Goal: Task Accomplishment & Management: Manage account settings

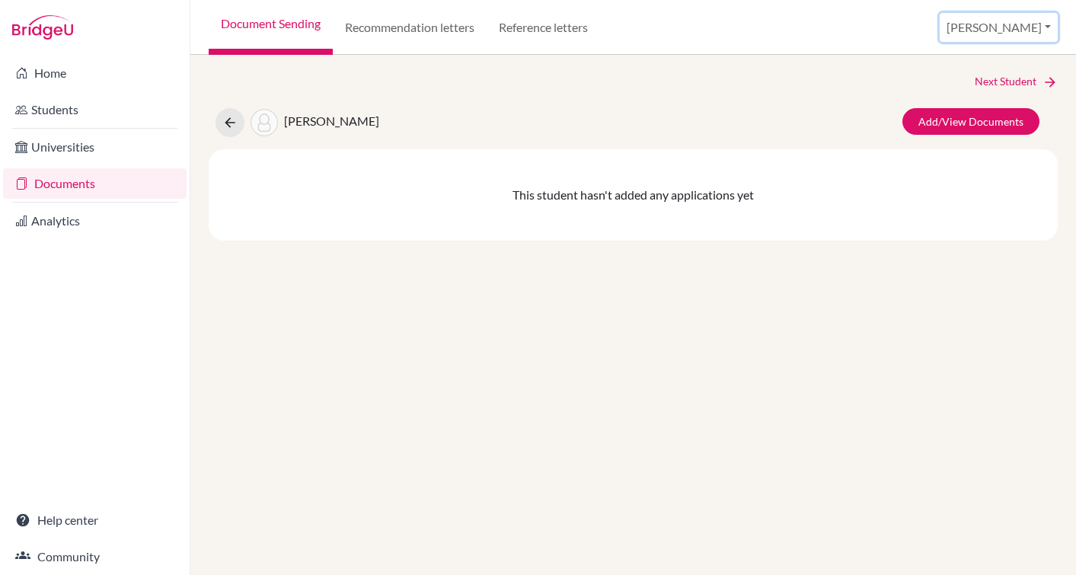
click at [1017, 37] on button "[PERSON_NAME]" at bounding box center [999, 27] width 118 height 29
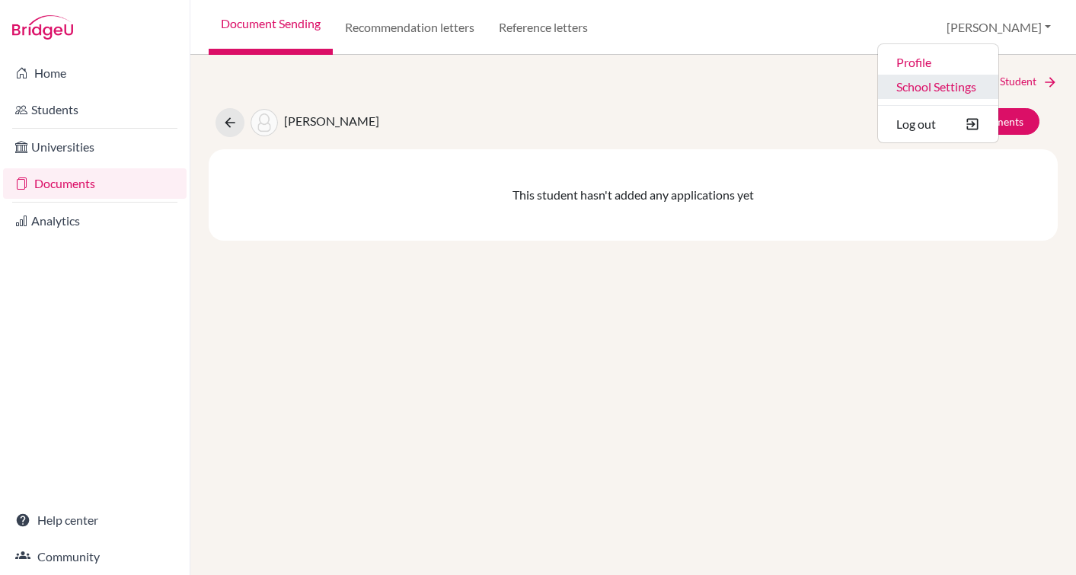
click at [994, 87] on link "School Settings" at bounding box center [938, 87] width 120 height 24
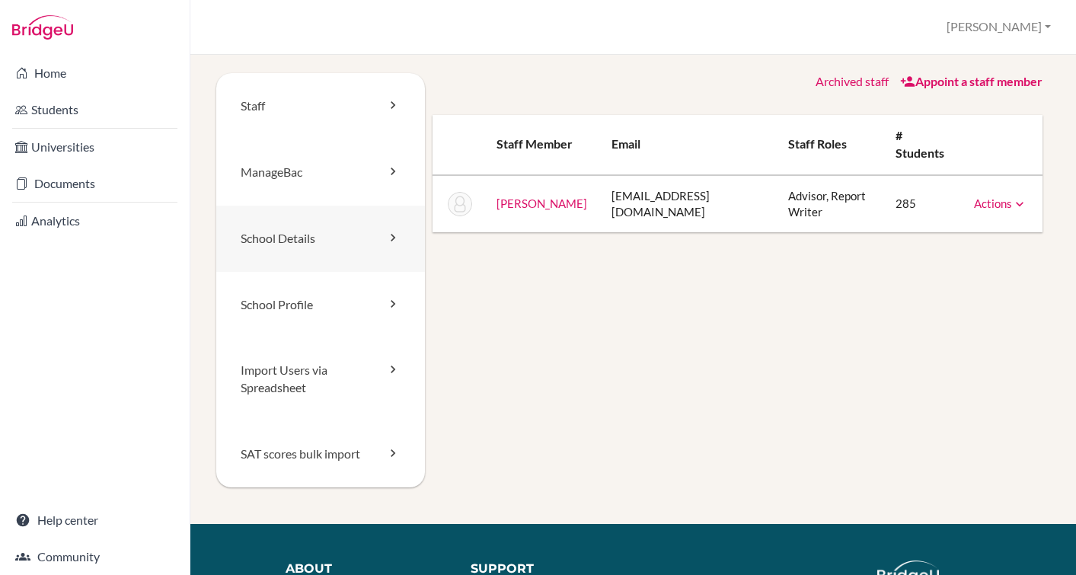
click at [275, 248] on link "School Details" at bounding box center [320, 239] width 209 height 66
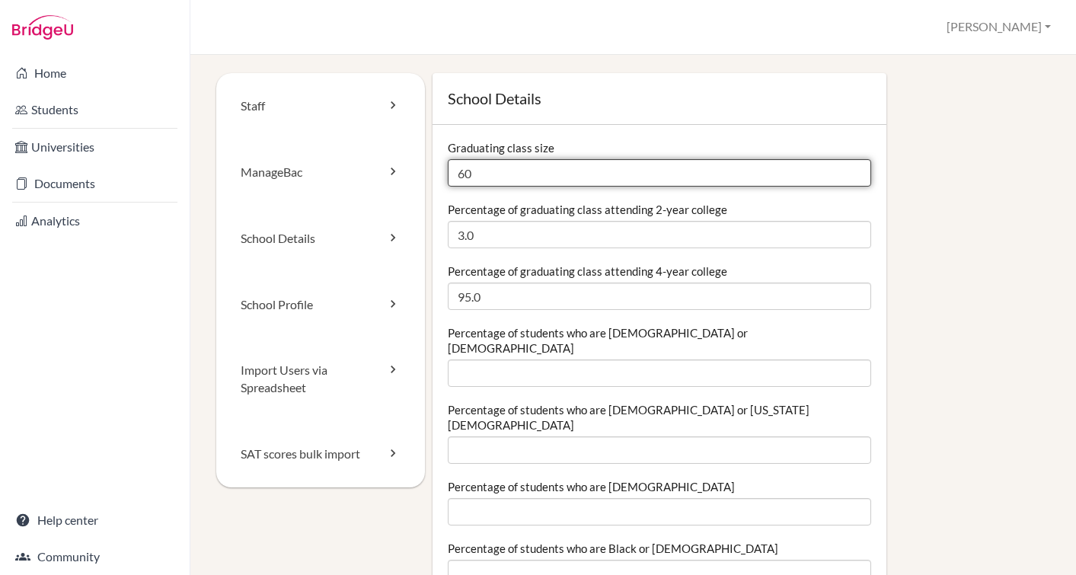
click at [505, 166] on input "60" at bounding box center [659, 172] width 423 height 27
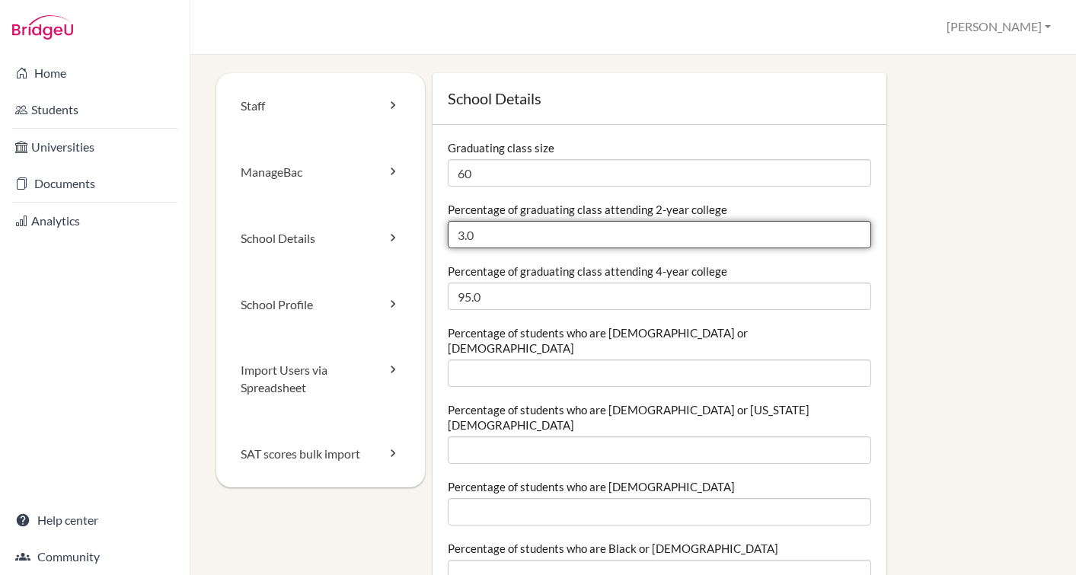
click at [515, 235] on input "3.0" at bounding box center [659, 234] width 423 height 27
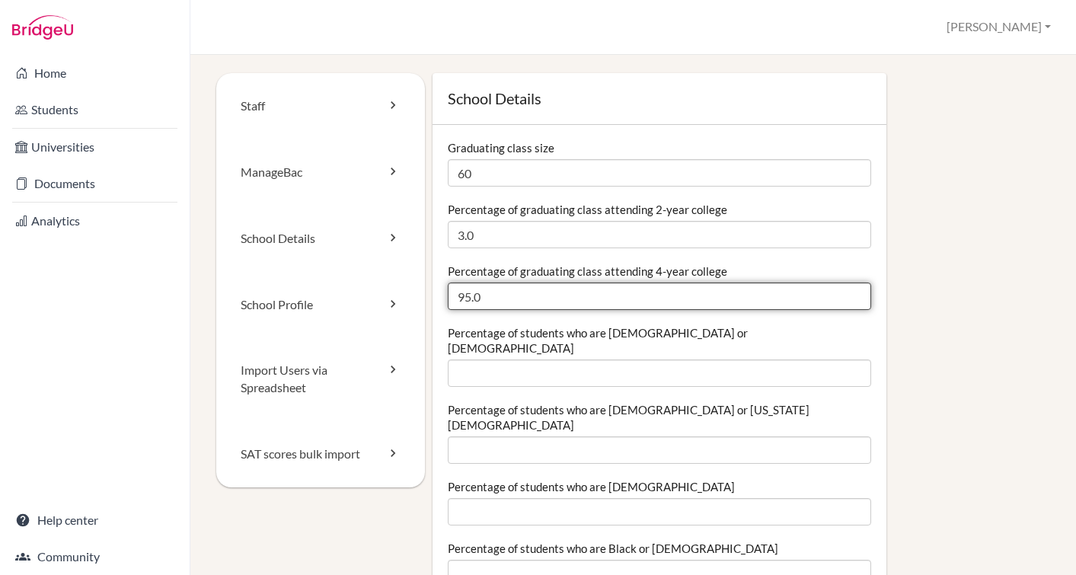
click at [522, 295] on input "95.0" at bounding box center [659, 296] width 423 height 27
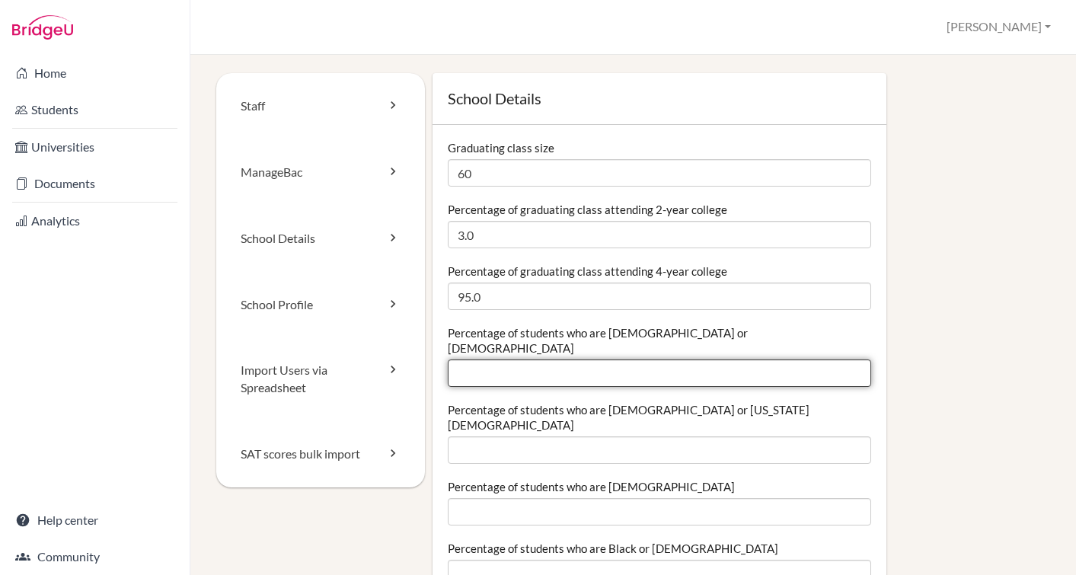
click at [531, 359] on input "Percentage of students who are Hispanic or Latino" at bounding box center [659, 372] width 423 height 27
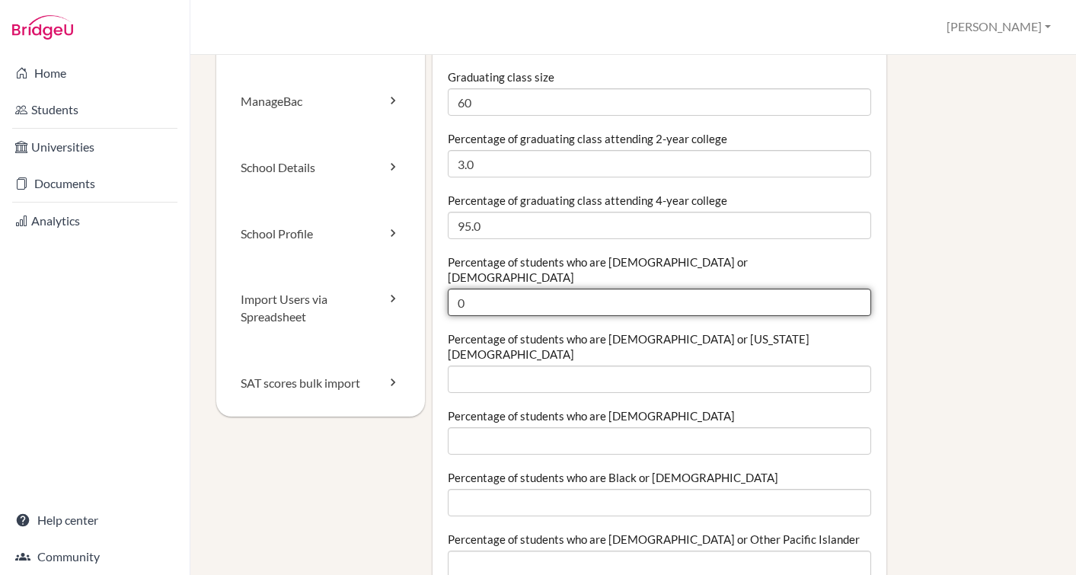
scroll to position [85, 0]
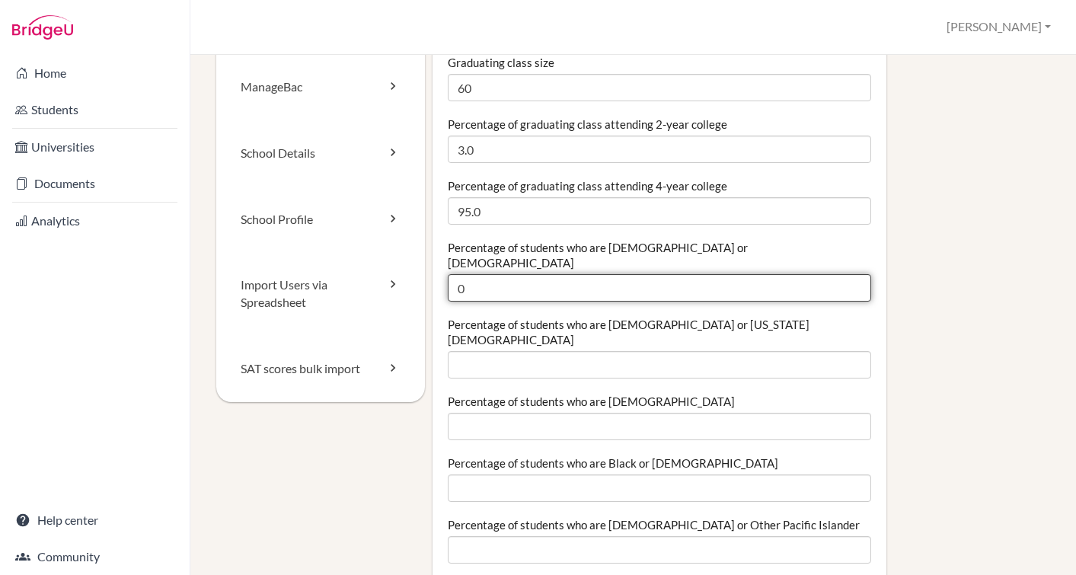
type input "0"
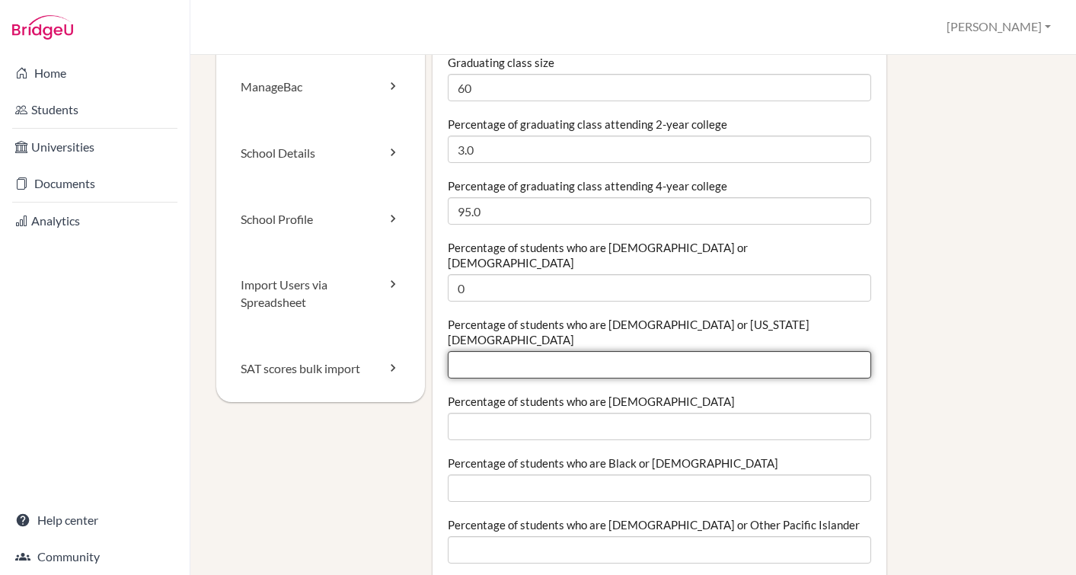
click at [505, 351] on input "Percentage of students who are American Indian or Alaska Native" at bounding box center [659, 364] width 423 height 27
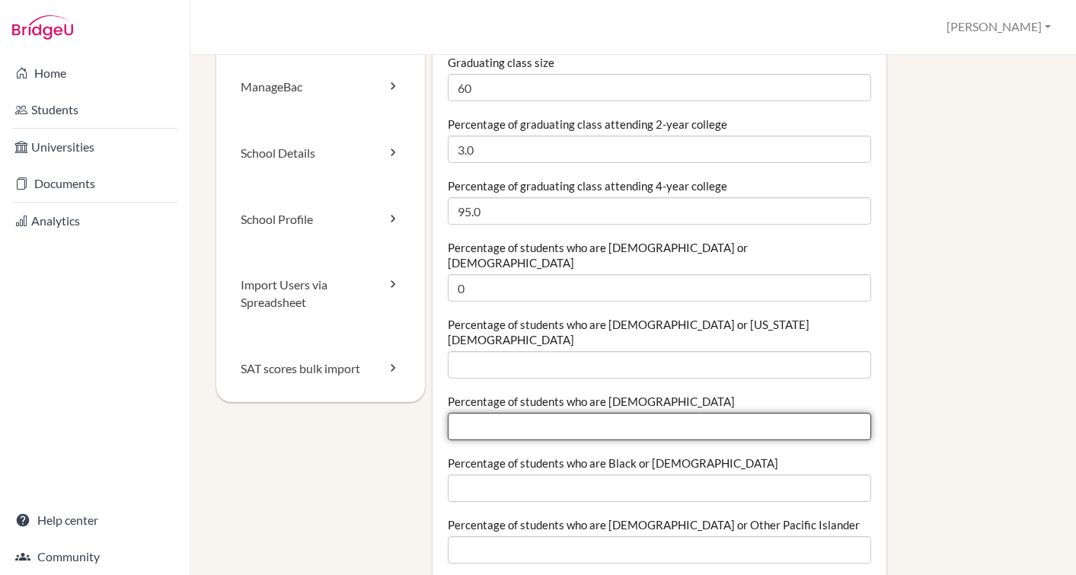
click at [513, 413] on input "Percentage of students who are Asian" at bounding box center [659, 426] width 423 height 27
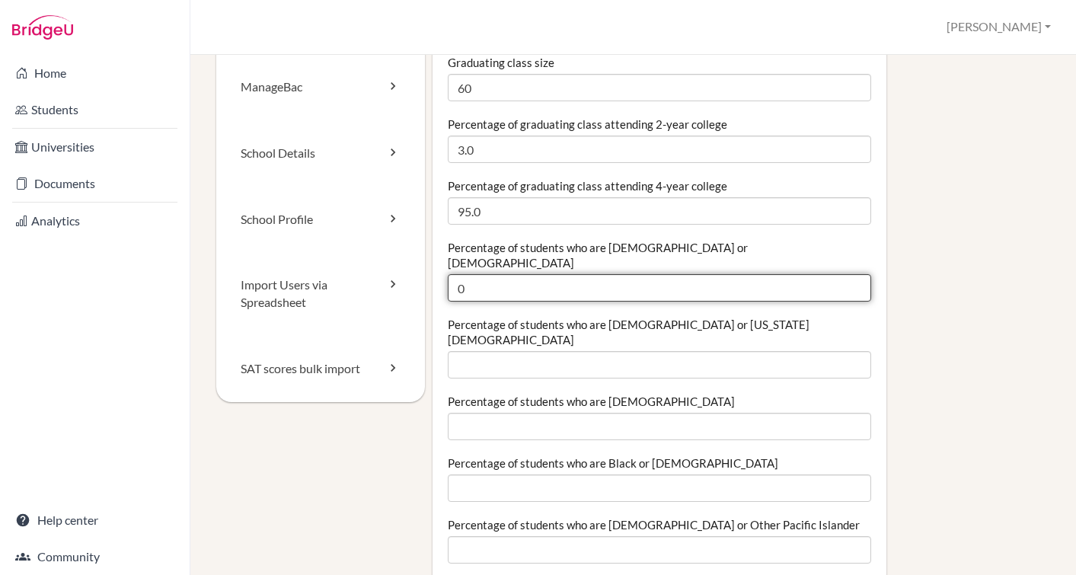
click at [506, 276] on input "0" at bounding box center [659, 287] width 423 height 27
type input "0"
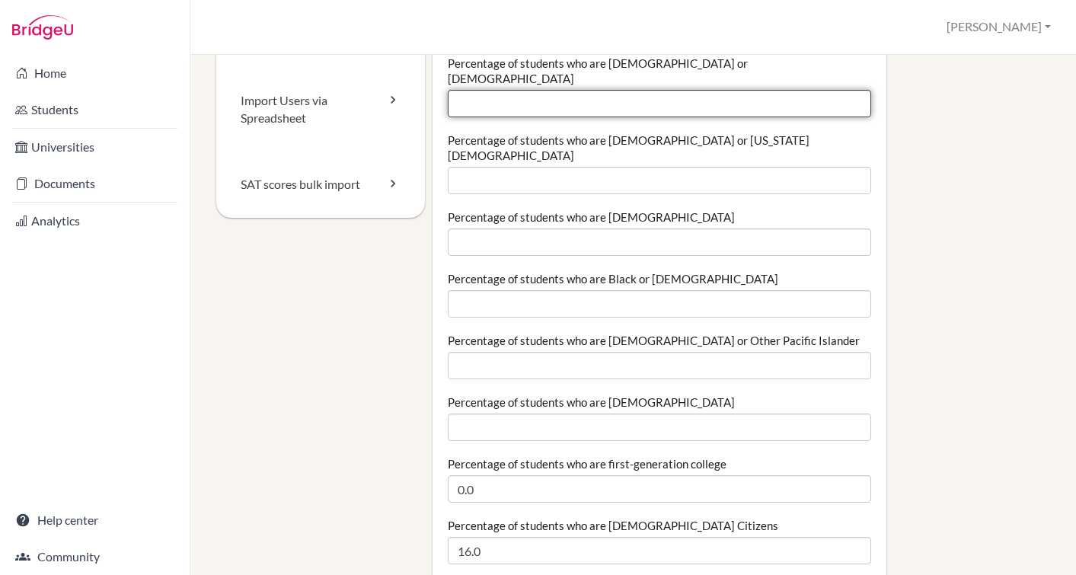
scroll to position [276, 0]
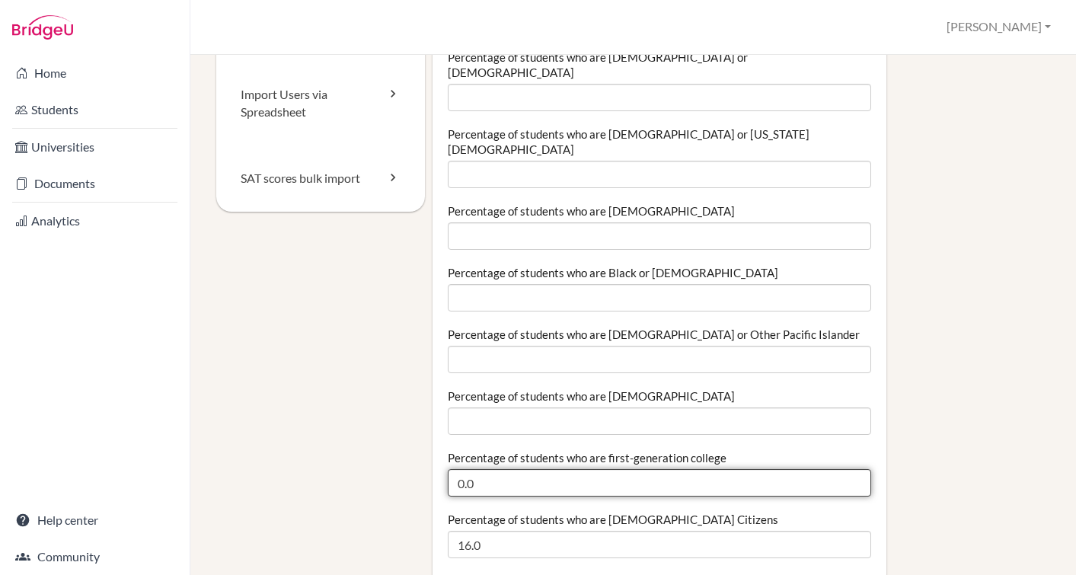
click at [554, 469] on input "0.0" at bounding box center [659, 482] width 423 height 27
drag, startPoint x: 564, startPoint y: 441, endPoint x: 453, endPoint y: 467, distance: 114.2
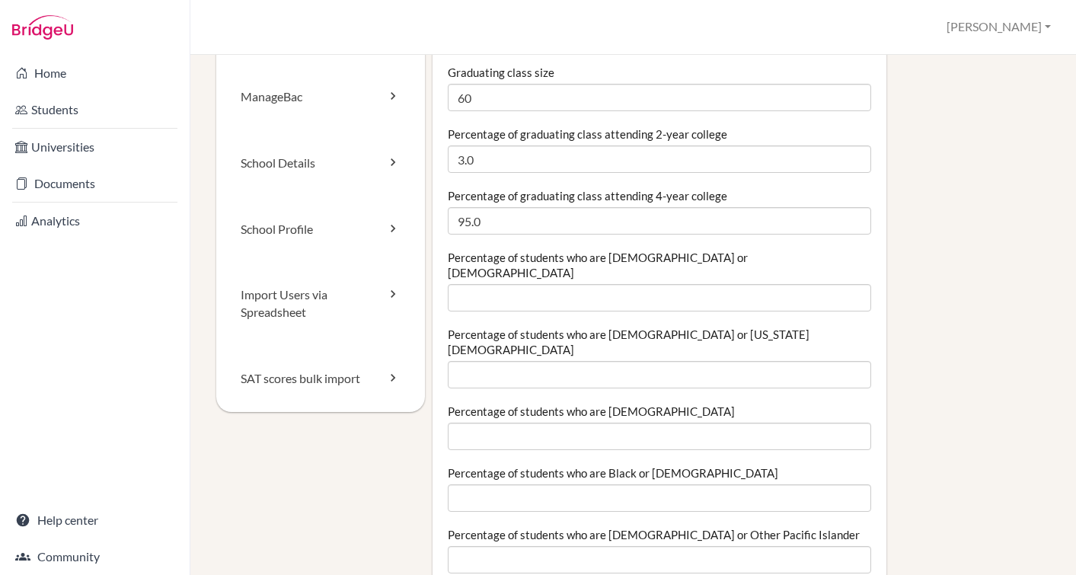
scroll to position [81, 0]
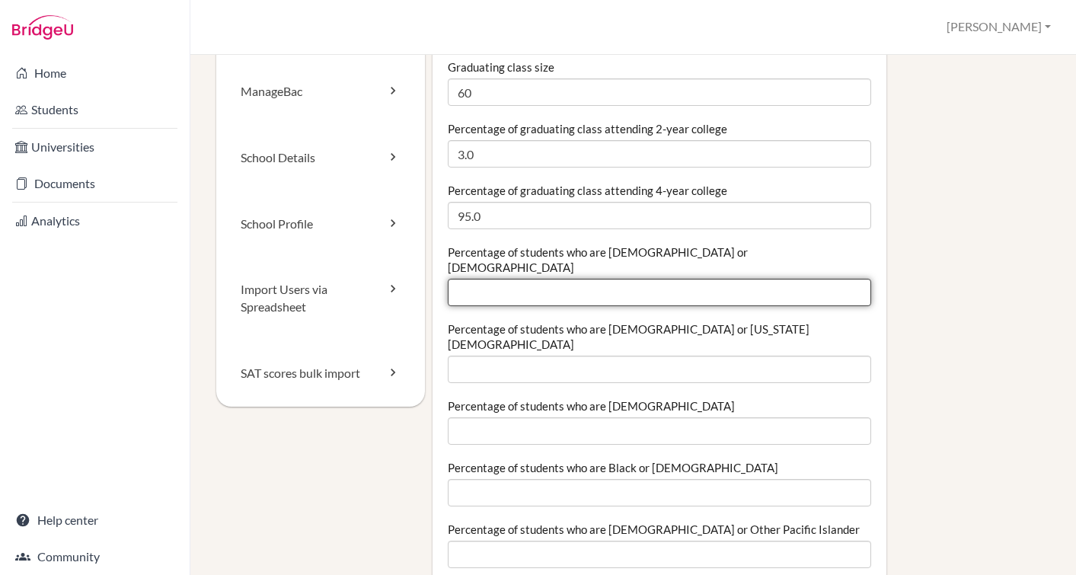
click at [502, 279] on input "Percentage of students who are Hispanic or Latino" at bounding box center [659, 292] width 423 height 27
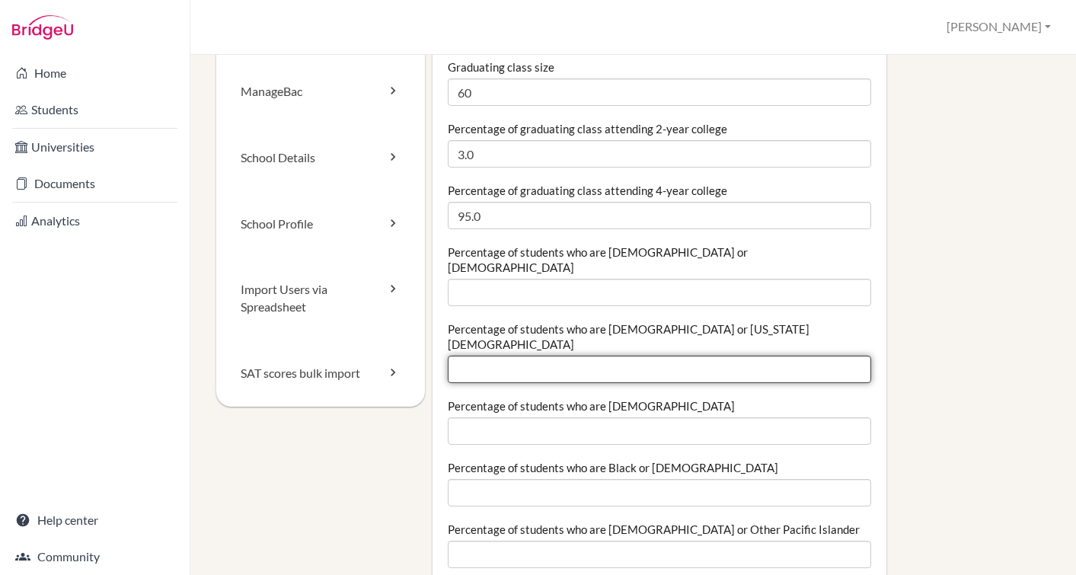
click at [509, 356] on input "Percentage of students who are American Indian or Alaska Native" at bounding box center [659, 369] width 423 height 27
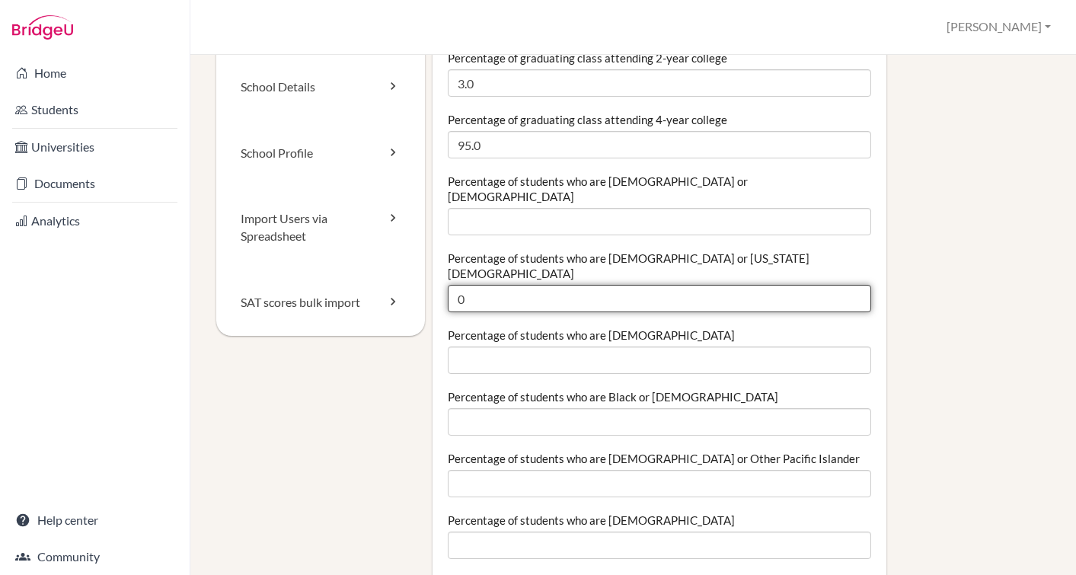
scroll to position [165, 0]
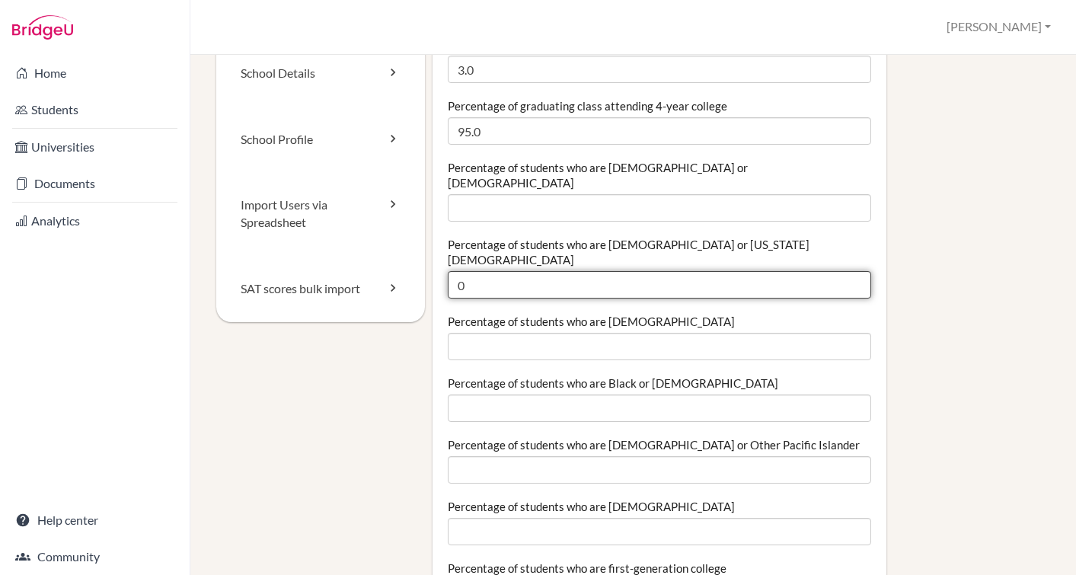
type input "0"
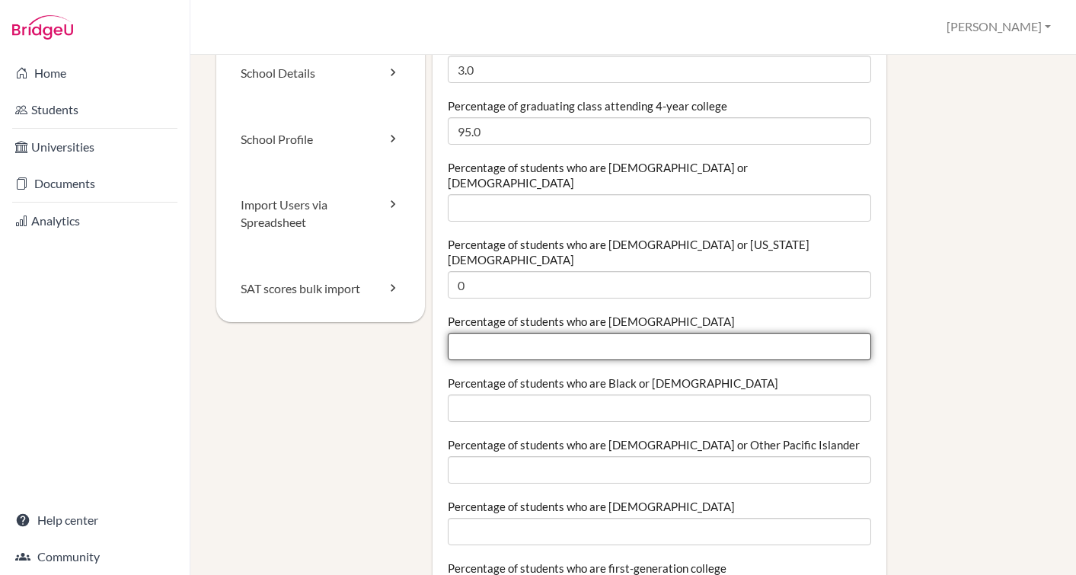
click at [491, 333] on input "Percentage of students who are Asian" at bounding box center [659, 346] width 423 height 27
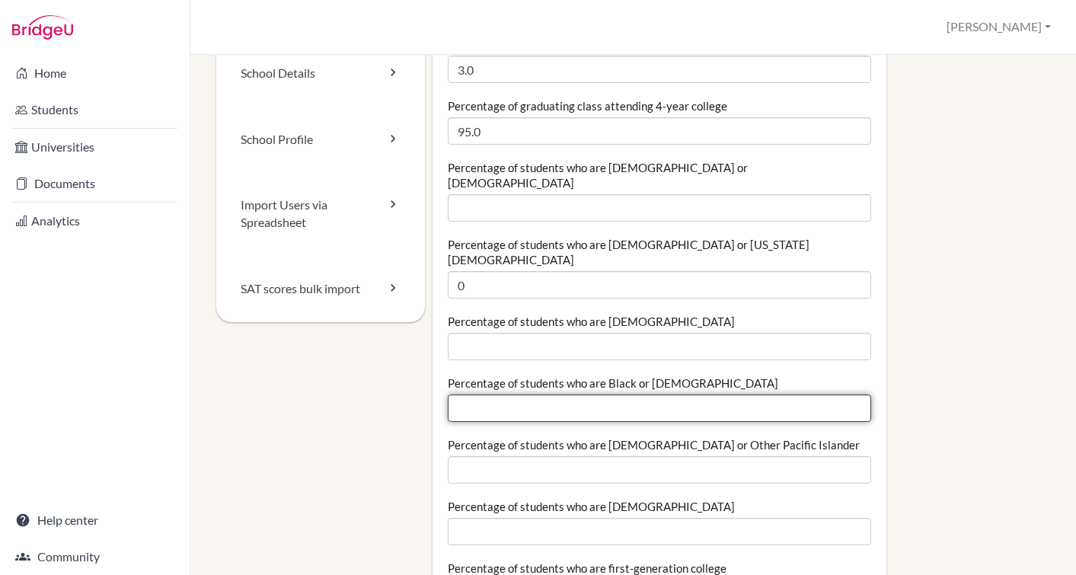
click at [496, 395] on input "Percentage of students who are Black or African American" at bounding box center [659, 408] width 423 height 27
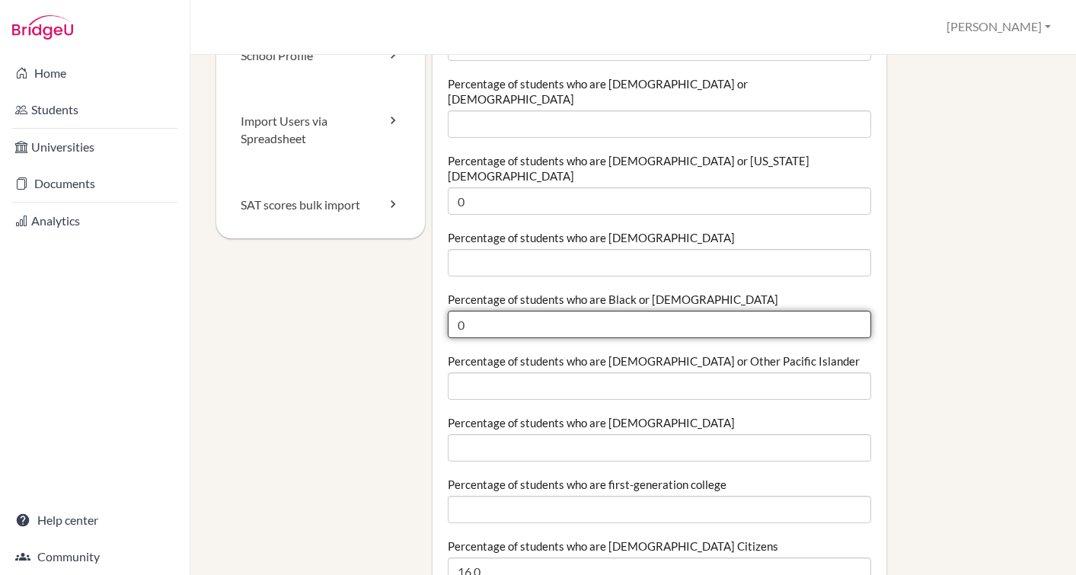
type input "0"
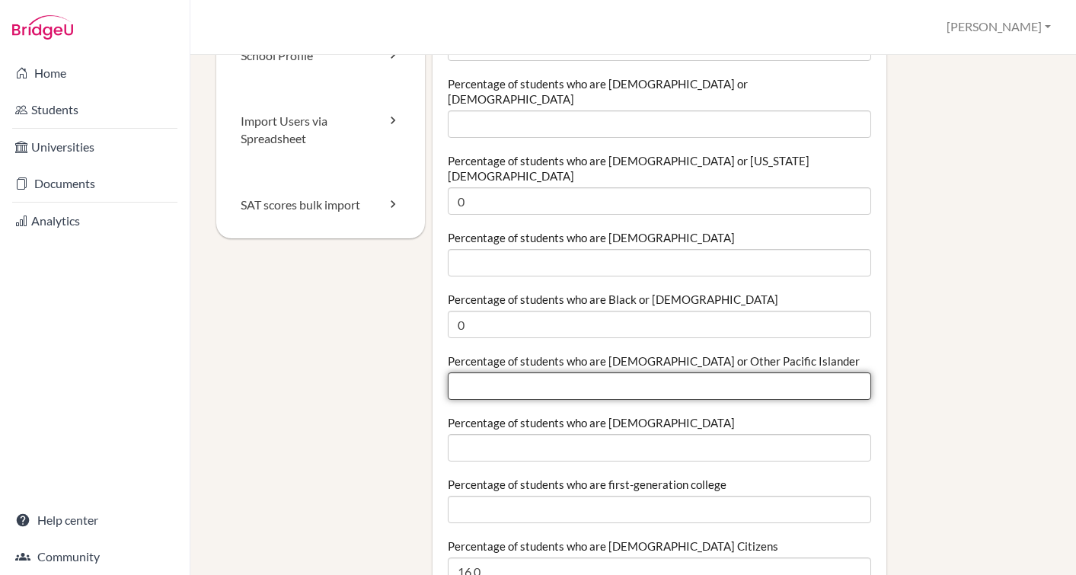
click at [477, 372] on input "Percentage of students who are Native Hawaiian or Other Pacific Islander" at bounding box center [659, 385] width 423 height 27
type input "0"
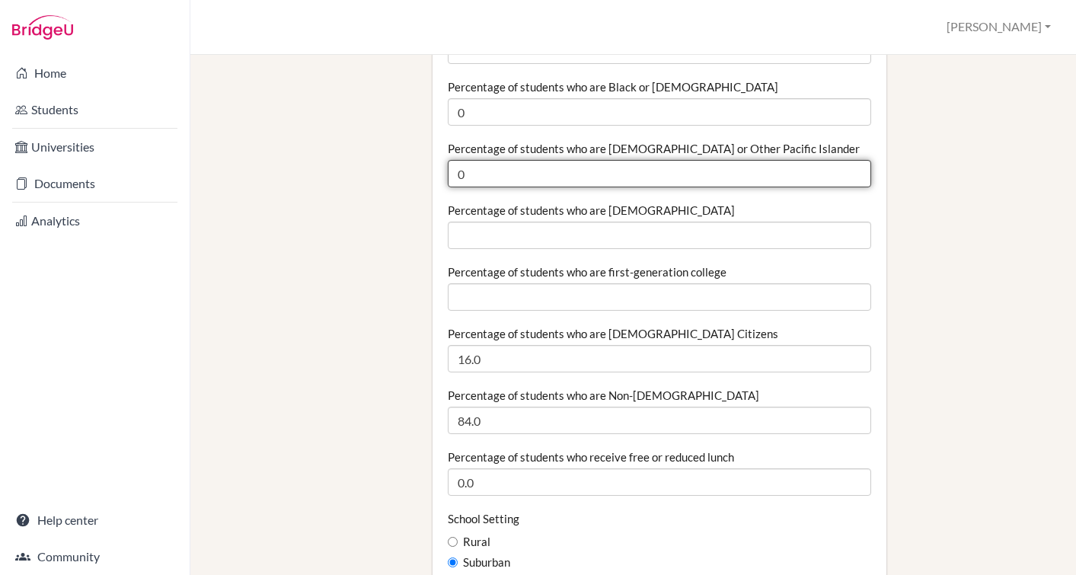
scroll to position [467, 0]
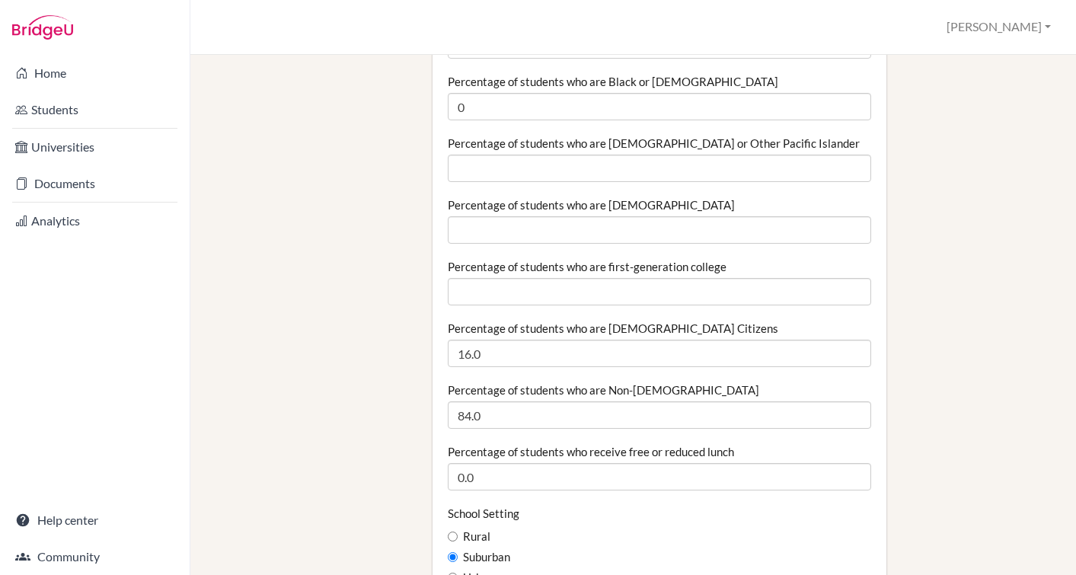
click at [647, 529] on div "Rural" at bounding box center [659, 537] width 423 height 17
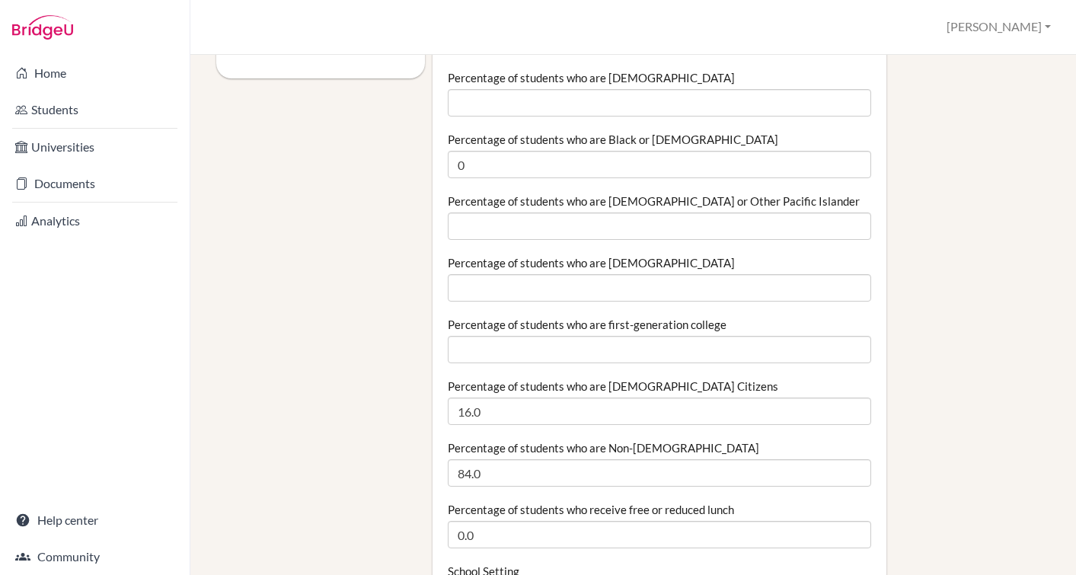
scroll to position [371, 0]
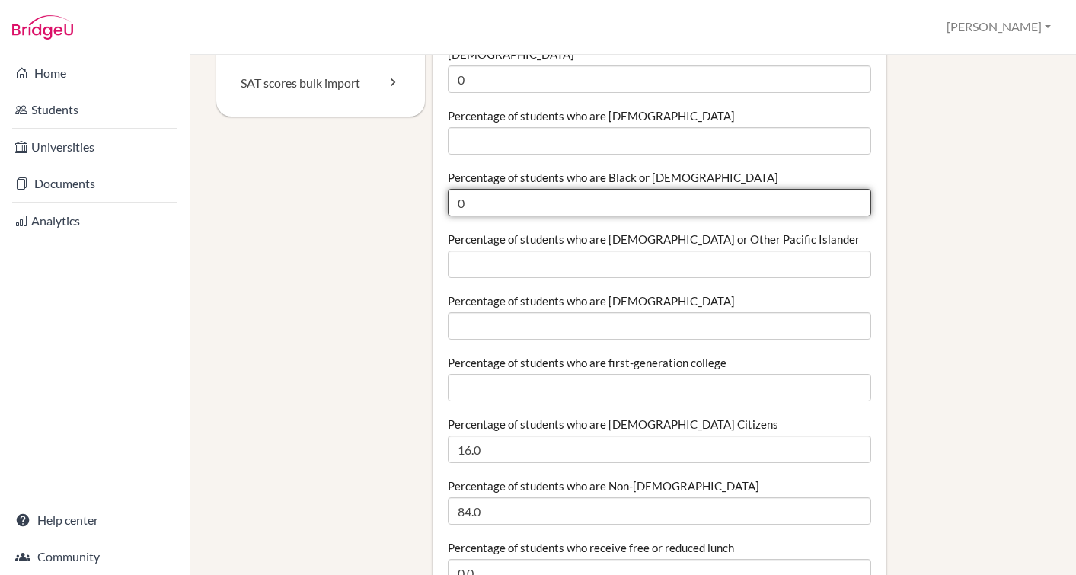
click at [497, 189] on input "0" at bounding box center [659, 202] width 423 height 27
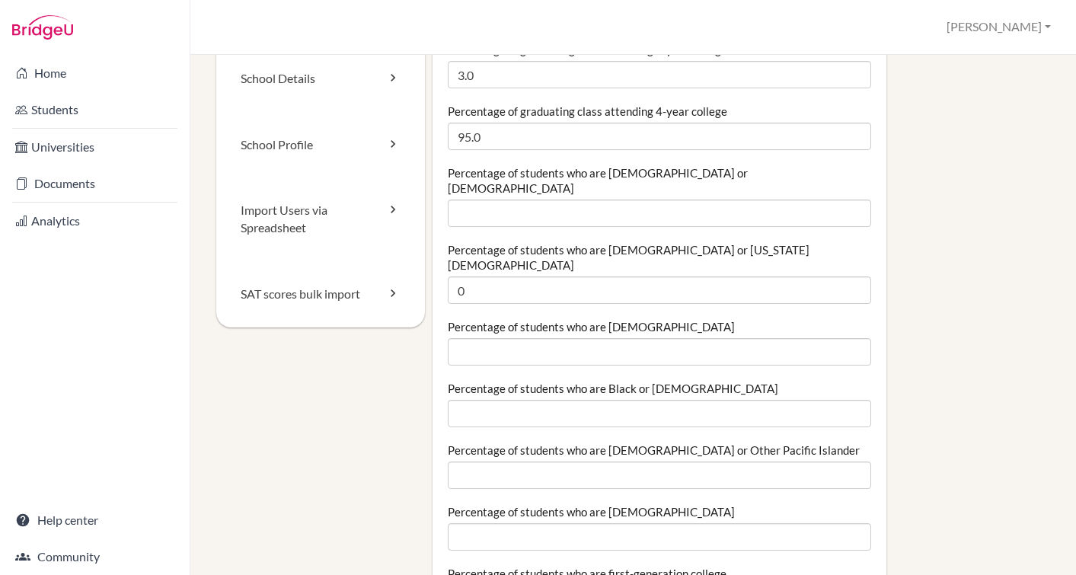
scroll to position [151, 0]
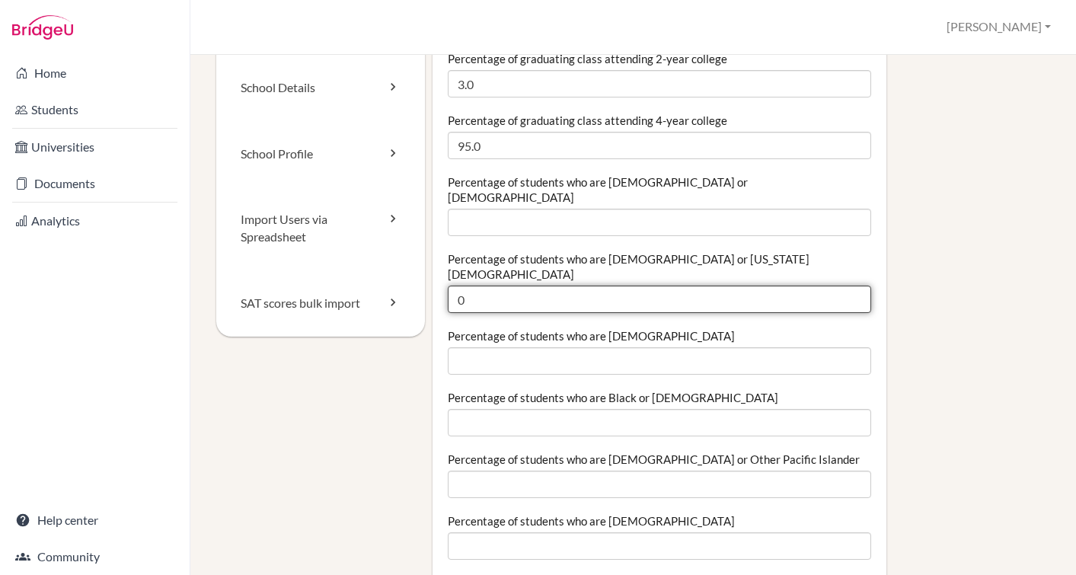
click at [588, 286] on input "0" at bounding box center [659, 299] width 423 height 27
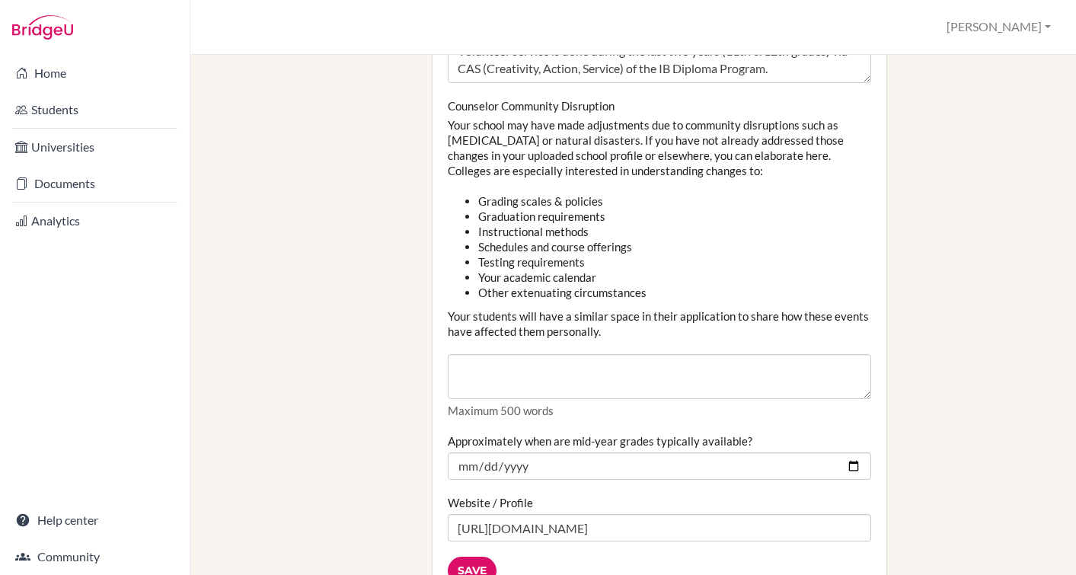
scroll to position [1813, 0]
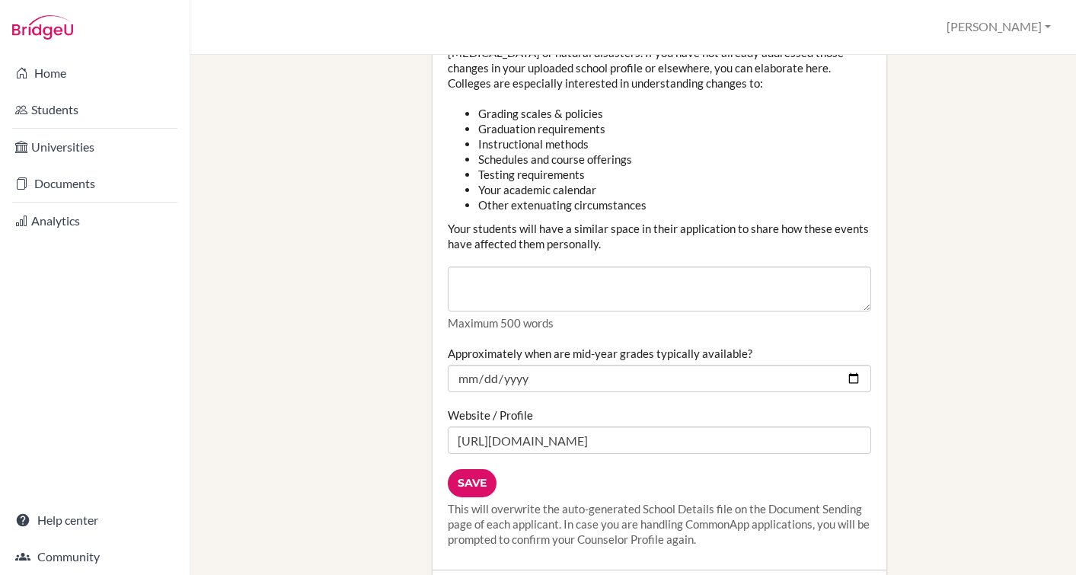
click at [468, 469] on input "Save" at bounding box center [472, 483] width 49 height 28
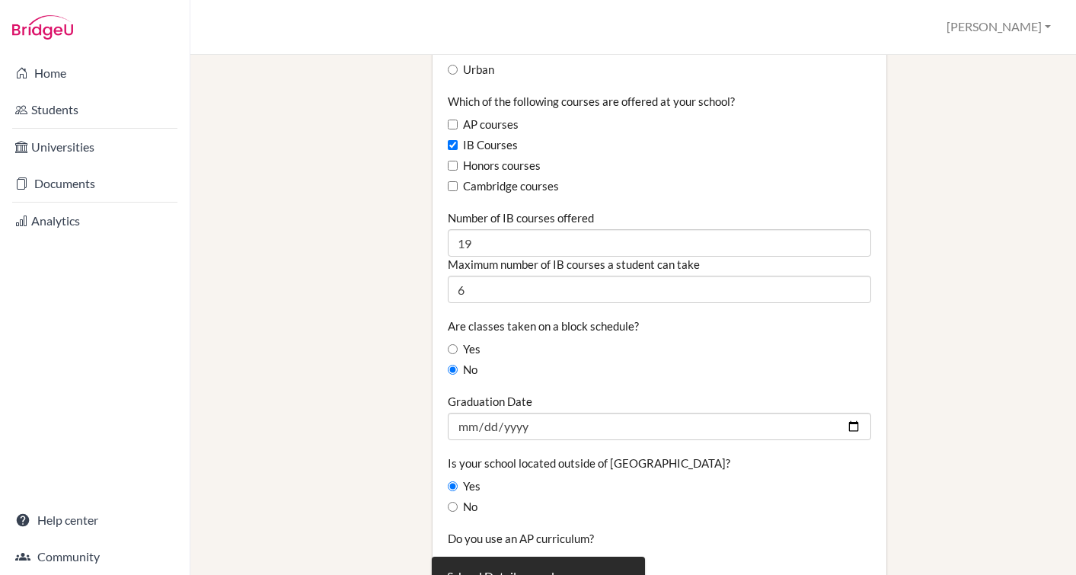
scroll to position [977, 0]
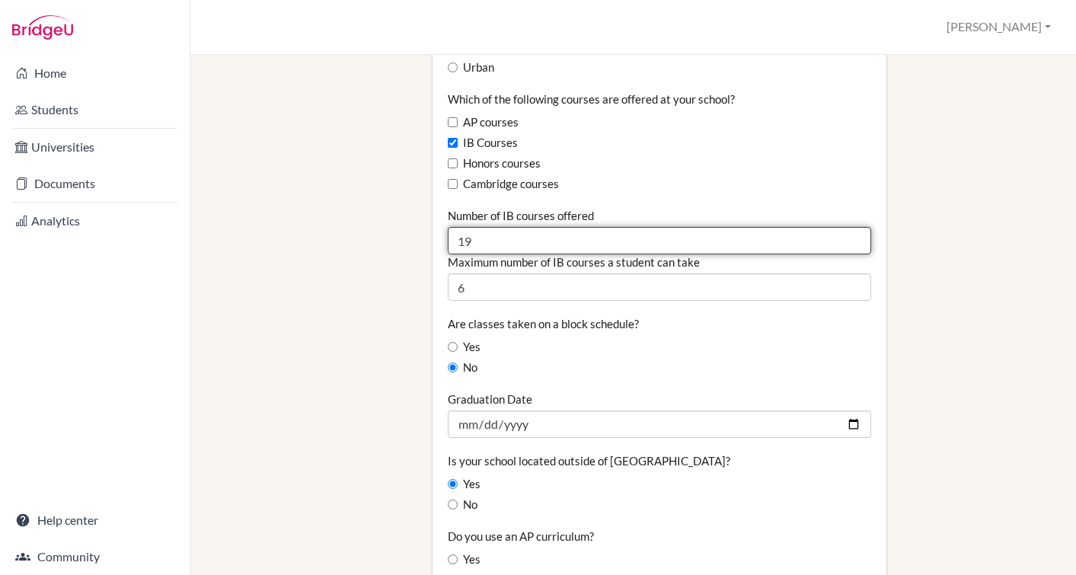
drag, startPoint x: 500, startPoint y: 216, endPoint x: 407, endPoint y: 211, distance: 92.3
click at [407, 211] on div "Staff [GEOGRAPHIC_DATA] School Details School Profile Import Users via Spreadsh…" at bounding box center [633, 291] width 834 height 2391
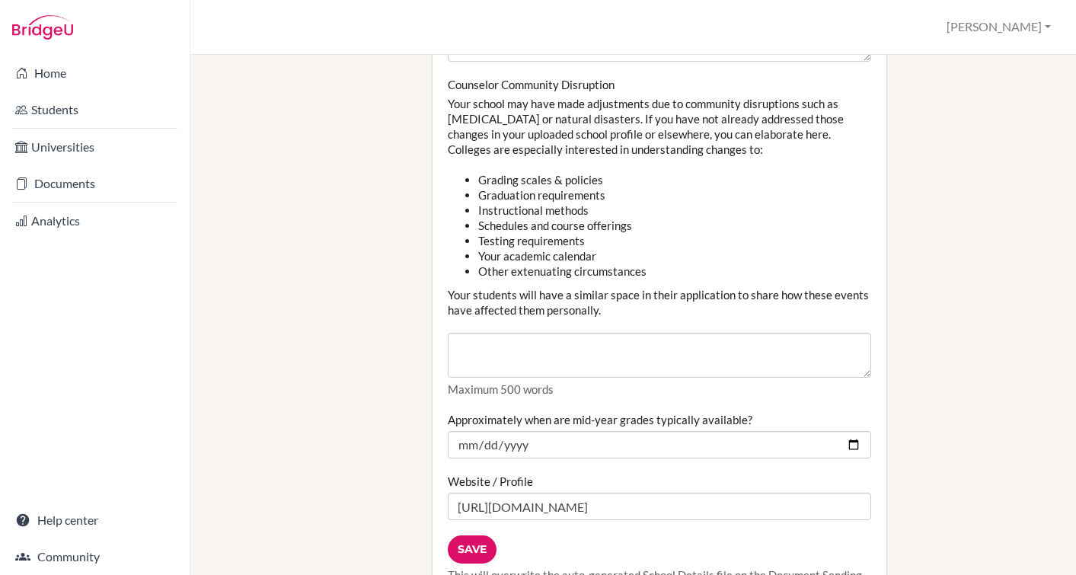
scroll to position [2108, 0]
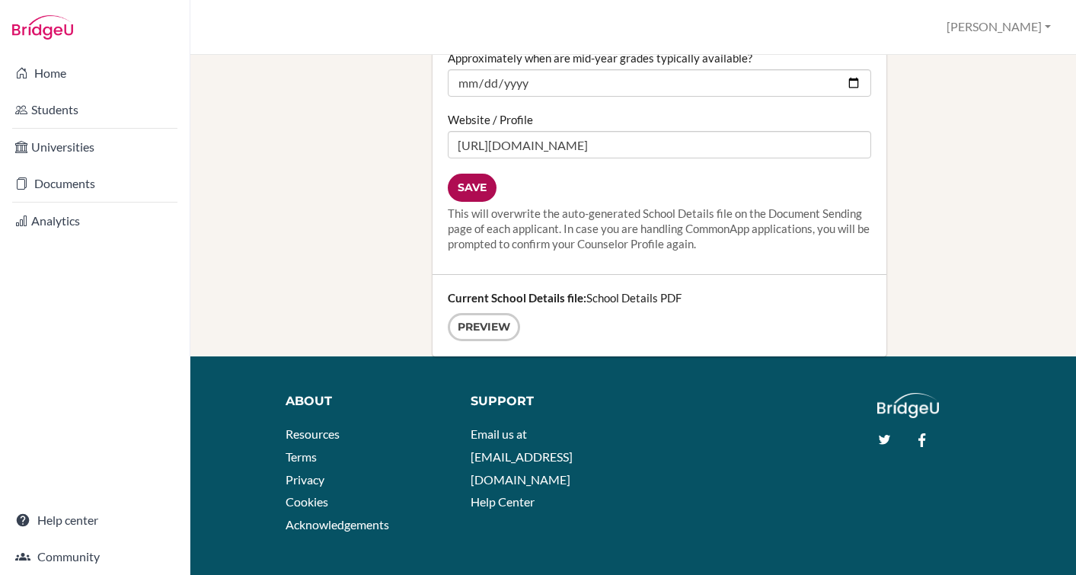
type input "22"
click at [462, 174] on input "Save" at bounding box center [472, 188] width 49 height 28
